Goal: Browse casually: Explore the website without a specific task or goal

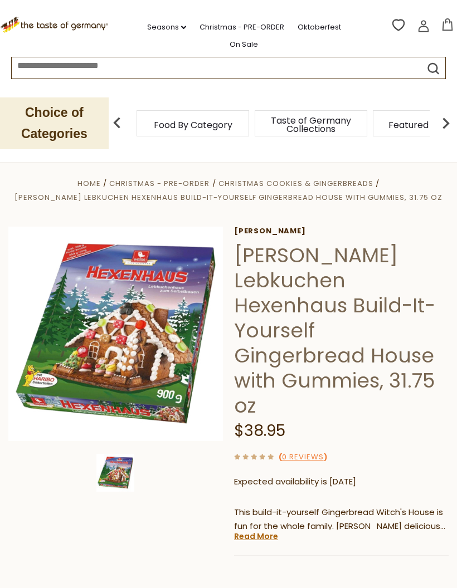
click at [231, 27] on link "Christmas - PRE-ORDER" at bounding box center [241, 27] width 85 height 12
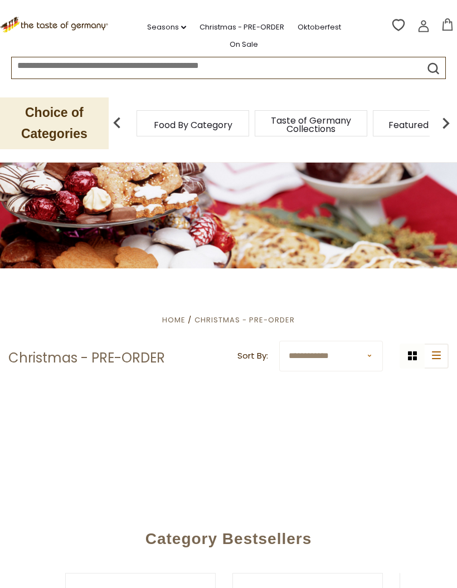
click at [373, 126] on div "Featured Products" at bounding box center [429, 123] width 113 height 26
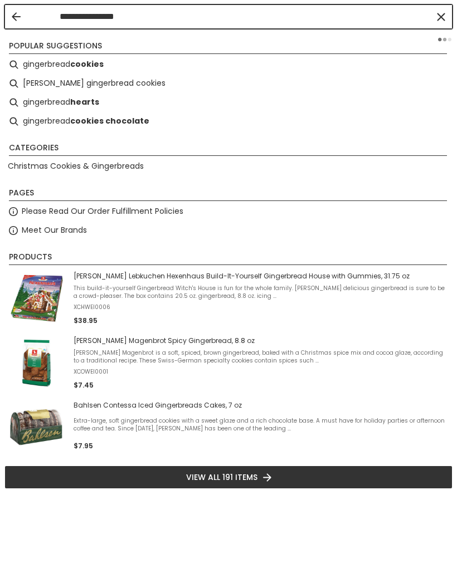
type input "**********"
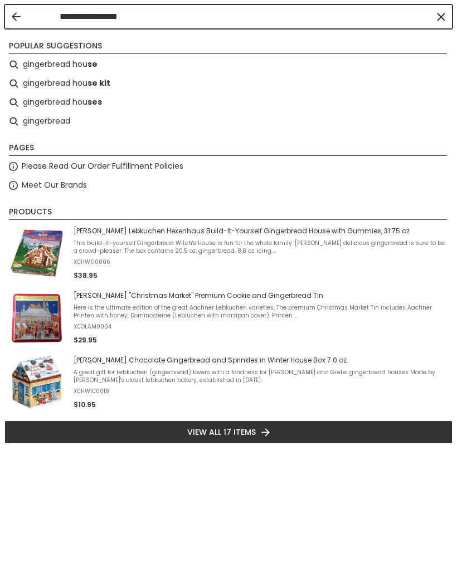
type input "**********"
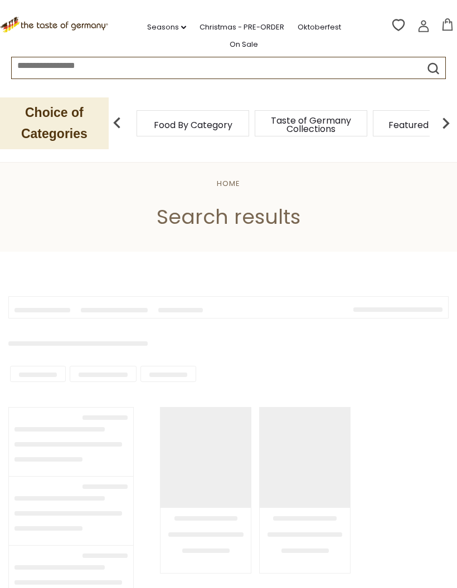
type input "**********"
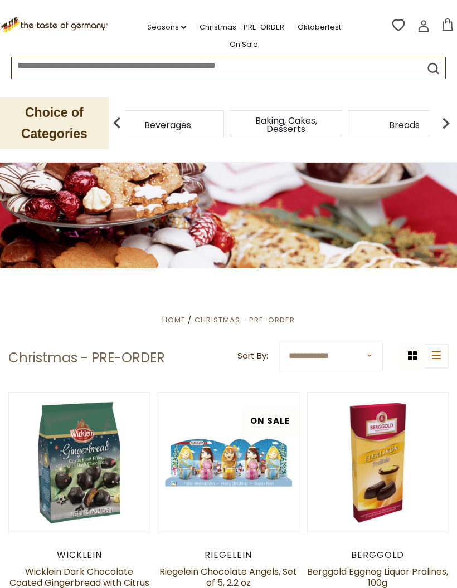
click at [224, 118] on div "Beverages" at bounding box center [167, 123] width 113 height 26
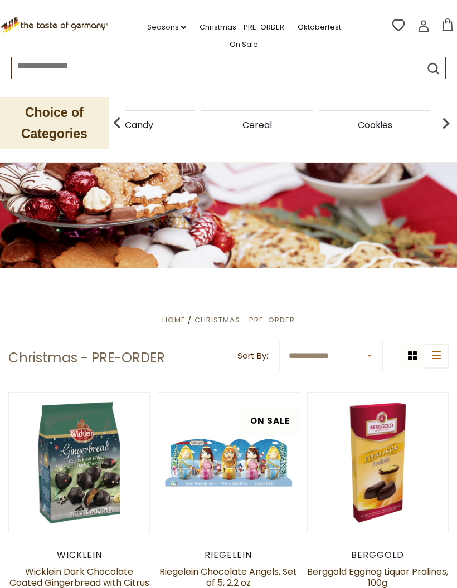
click at [111, 125] on img at bounding box center [117, 123] width 22 height 22
click at [116, 117] on img at bounding box center [117, 123] width 22 height 22
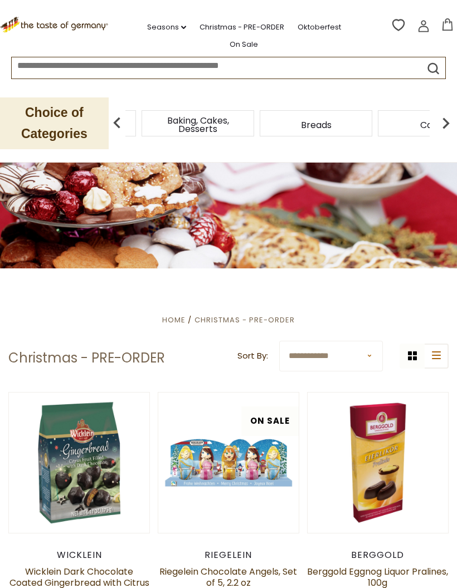
click at [121, 115] on img at bounding box center [117, 123] width 22 height 22
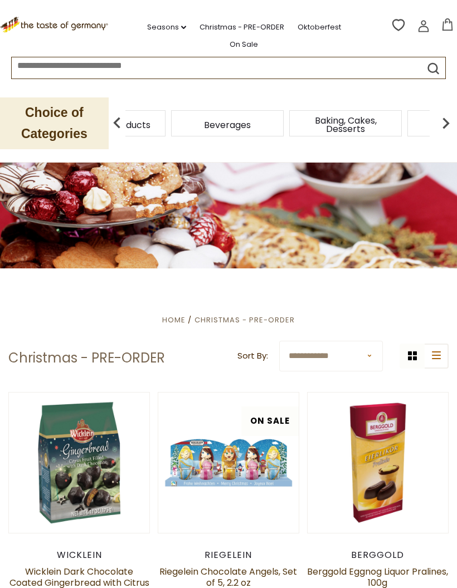
click at [102, 118] on p "Choice of Categories" at bounding box center [54, 123] width 109 height 52
click at [121, 117] on img at bounding box center [117, 123] width 22 height 22
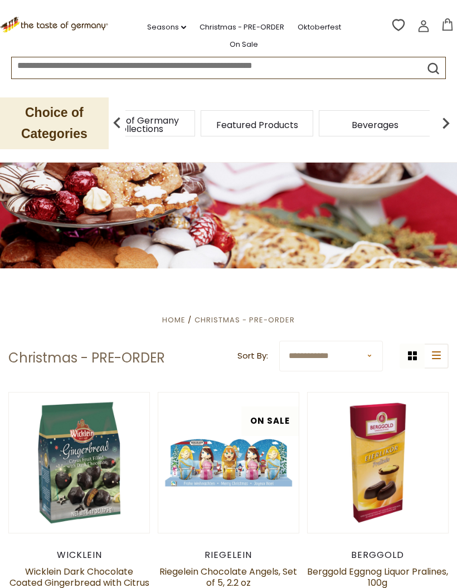
click at [121, 112] on img at bounding box center [117, 123] width 22 height 22
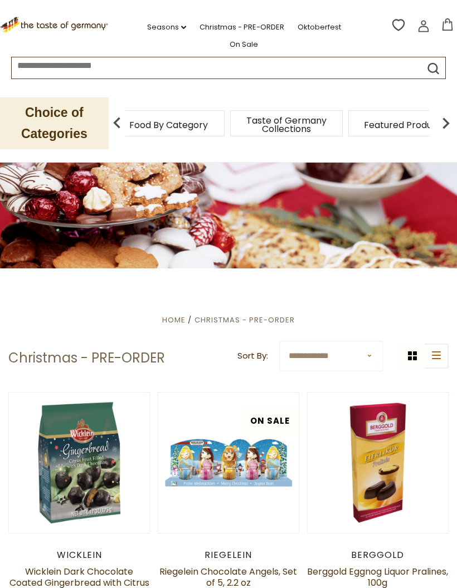
click at [119, 120] on img at bounding box center [117, 123] width 22 height 22
click at [116, 120] on img at bounding box center [117, 123] width 22 height 22
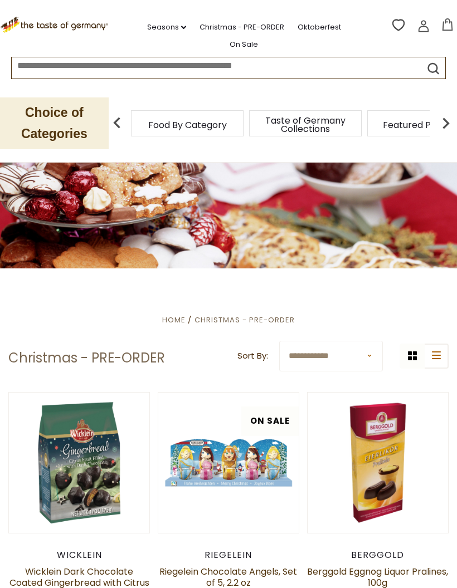
click at [241, 21] on link "Christmas - PRE-ORDER" at bounding box center [241, 27] width 85 height 12
click at [266, 122] on span "Taste of Germany Collections" at bounding box center [310, 124] width 89 height 17
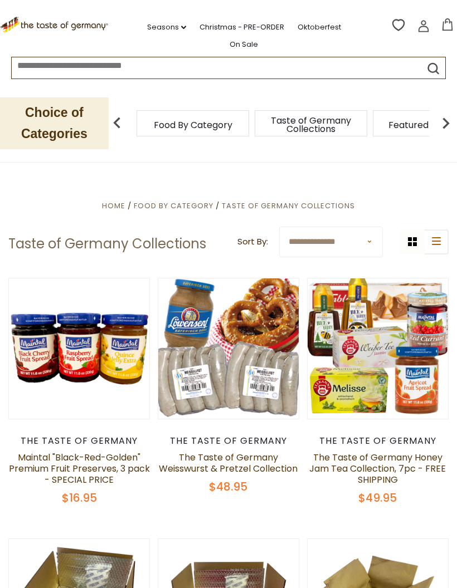
click at [156, 23] on link "Seasons dropdown_arrow" at bounding box center [166, 27] width 39 height 12
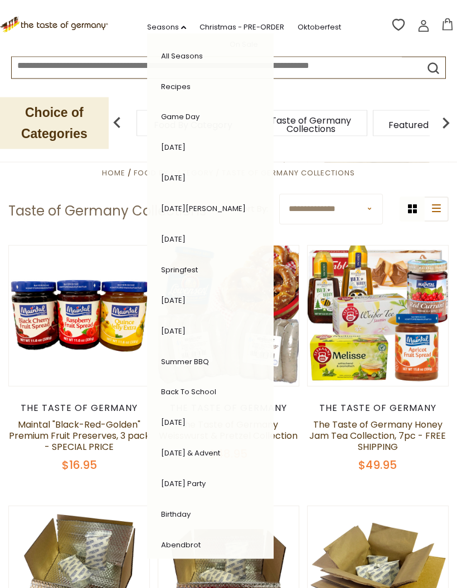
scroll to position [27, 0]
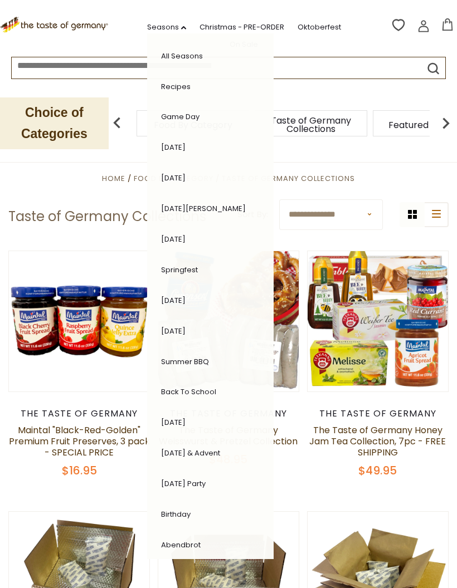
click at [70, 24] on icon ".st0{fill:#EDD300;} .st1{fill:#D33E21;}" at bounding box center [55, 25] width 110 height 17
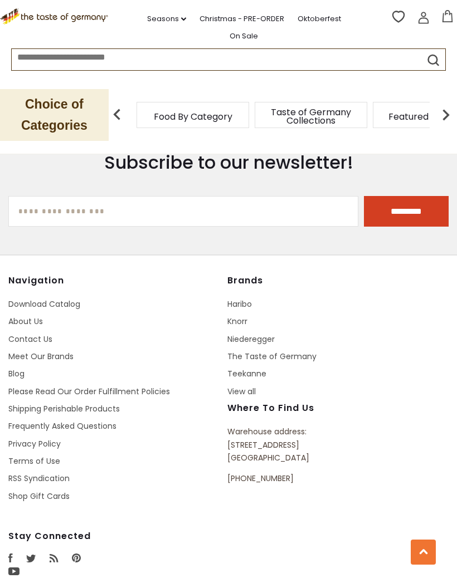
scroll to position [1917, 0]
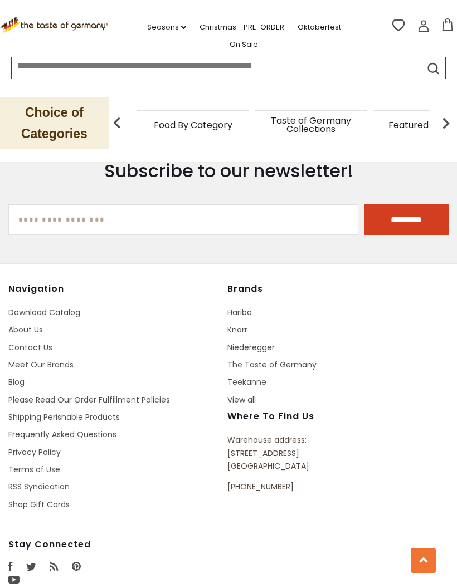
click at [38, 324] on link "About Us" at bounding box center [25, 329] width 35 height 11
